Goal: Task Accomplishment & Management: Manage account settings

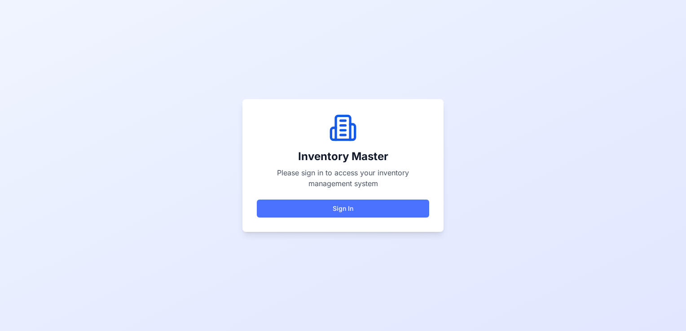
click at [308, 207] on button "Sign In" at bounding box center [343, 209] width 172 height 18
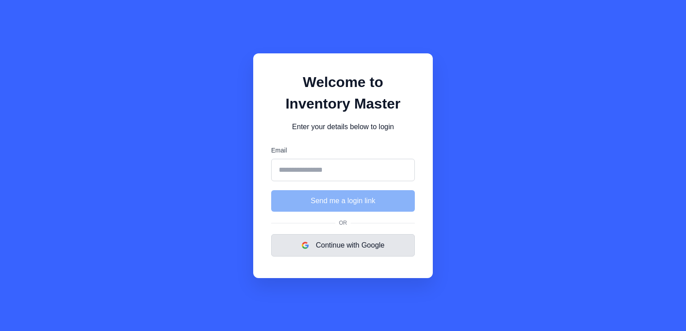
click at [338, 244] on button "Continue with Google" at bounding box center [343, 245] width 144 height 22
